Goal: Obtain resource: Obtain resource

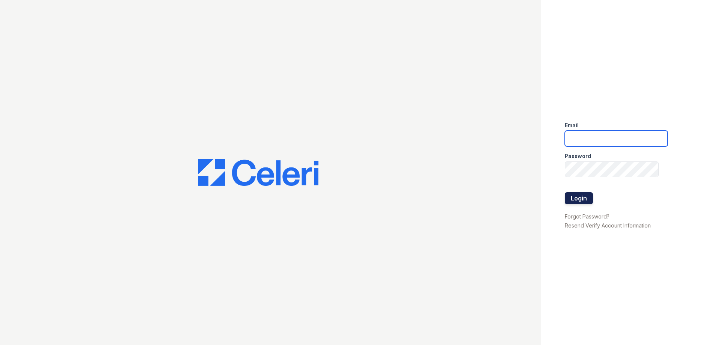
type input "[EMAIL_ADDRESS][DOMAIN_NAME]"
click at [579, 198] on button "Login" at bounding box center [579, 198] width 28 height 12
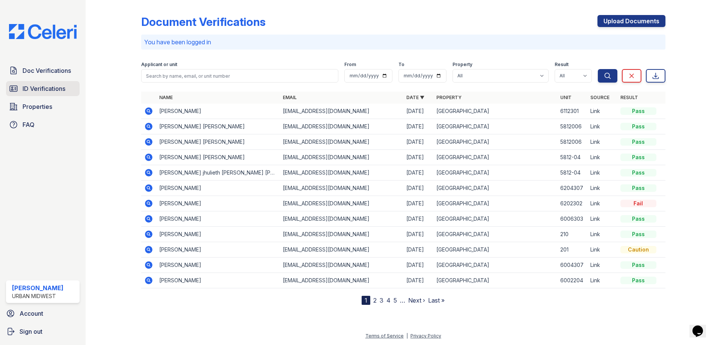
click at [47, 86] on span "ID Verifications" at bounding box center [44, 88] width 43 height 9
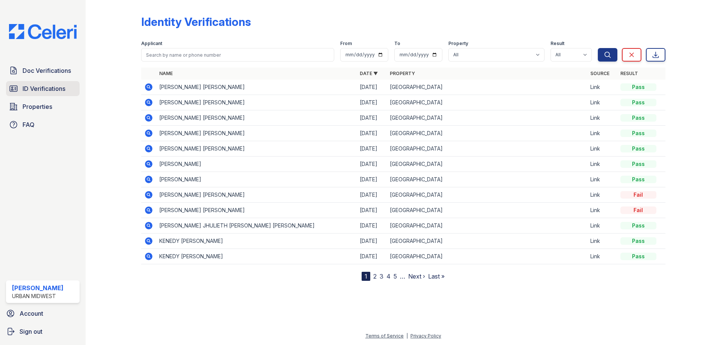
click at [47, 92] on span "ID Verifications" at bounding box center [44, 88] width 43 height 9
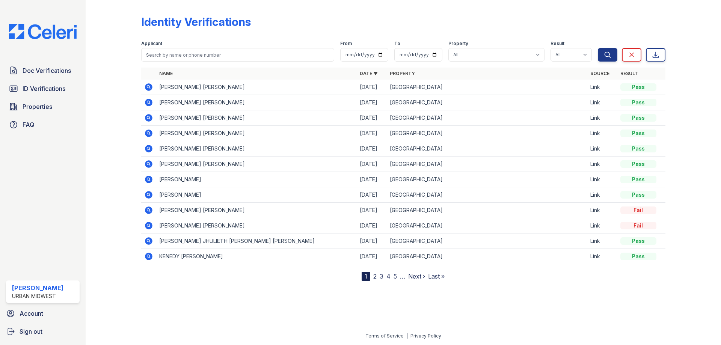
click at [148, 88] on icon at bounding box center [149, 87] width 8 height 8
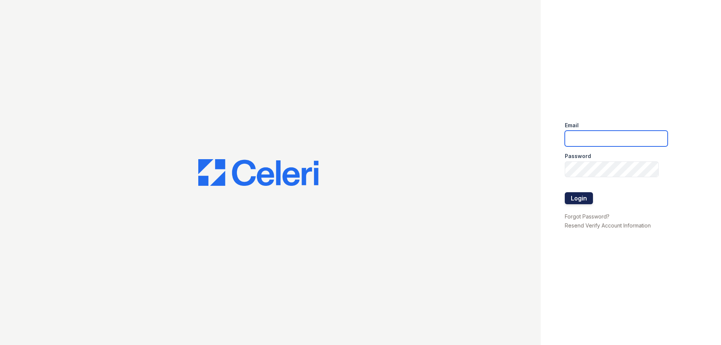
type input "[EMAIL_ADDRESS][DOMAIN_NAME]"
click at [580, 198] on button "Login" at bounding box center [579, 198] width 28 height 12
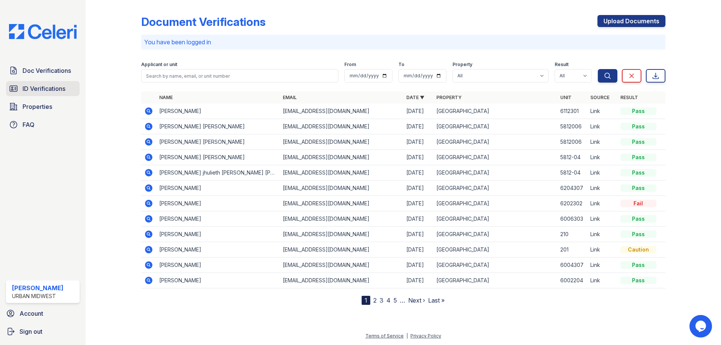
click at [57, 89] on span "ID Verifications" at bounding box center [44, 88] width 43 height 9
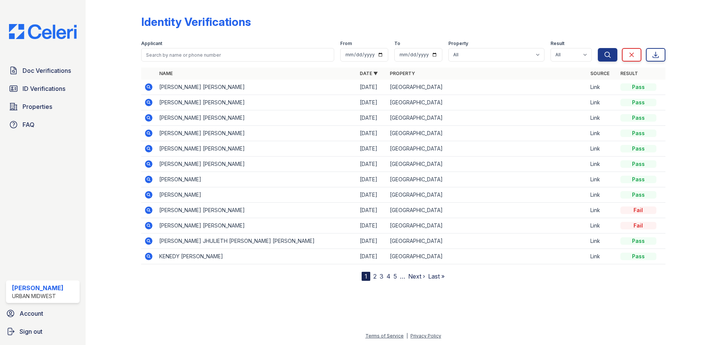
click at [148, 87] on icon at bounding box center [148, 87] width 2 height 2
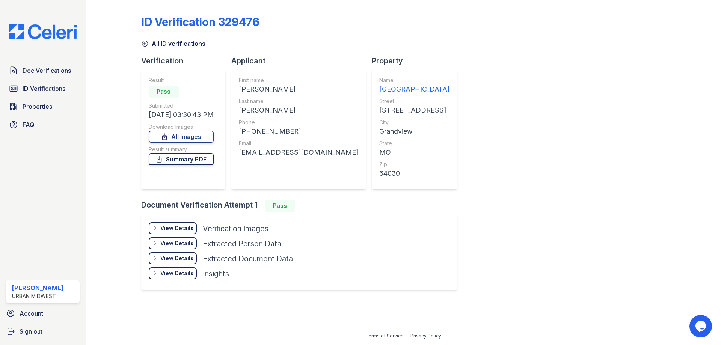
click at [203, 157] on link "Summary PDF" at bounding box center [181, 159] width 65 height 12
click at [188, 228] on div "View Details" at bounding box center [176, 229] width 33 height 8
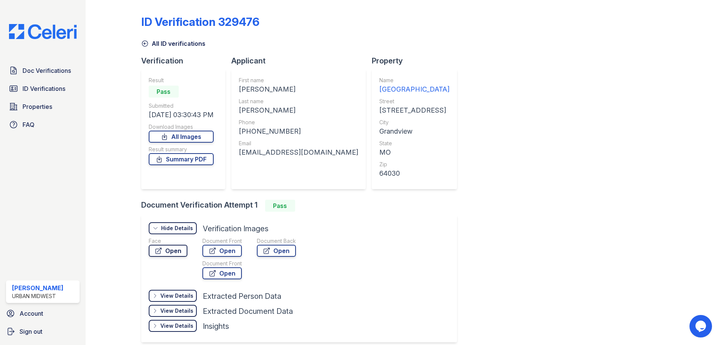
click at [174, 250] on link "Open" at bounding box center [168, 251] width 39 height 12
click at [42, 71] on span "Doc Verifications" at bounding box center [47, 70] width 48 height 9
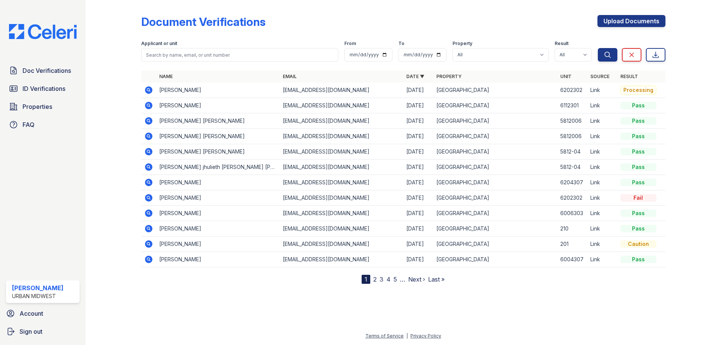
click at [148, 91] on icon at bounding box center [148, 90] width 9 height 9
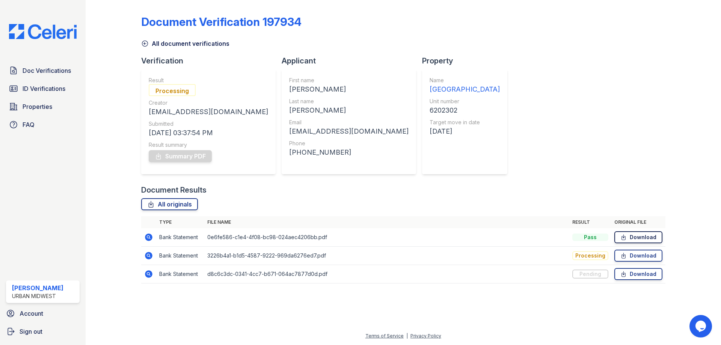
click at [636, 240] on link "Download" at bounding box center [638, 237] width 48 height 12
click at [637, 256] on link "Download" at bounding box center [638, 256] width 48 height 12
click at [641, 271] on link "Download" at bounding box center [638, 274] width 48 height 12
click at [51, 86] on span "ID Verifications" at bounding box center [44, 88] width 43 height 9
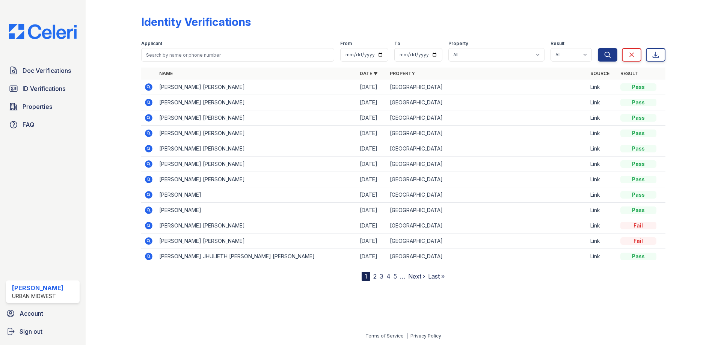
click at [151, 85] on icon at bounding box center [149, 87] width 8 height 8
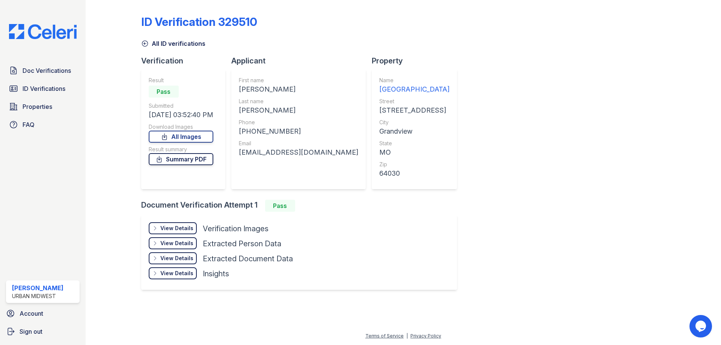
click at [192, 159] on link "Summary PDF" at bounding box center [181, 159] width 65 height 12
click at [167, 226] on div "View Details" at bounding box center [176, 229] width 33 height 8
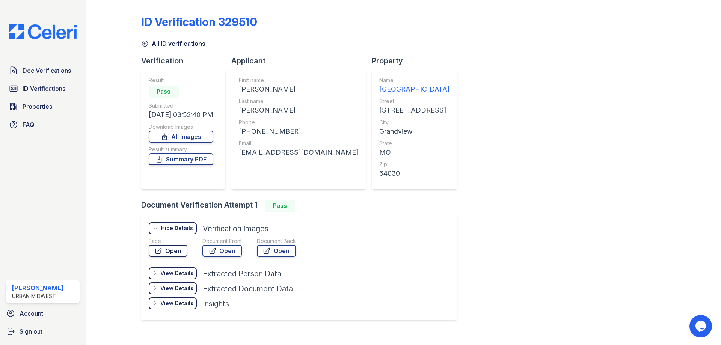
click at [176, 252] on link "Open" at bounding box center [168, 251] width 39 height 12
click at [213, 251] on icon at bounding box center [213, 251] width 8 height 8
